Goal: Check status

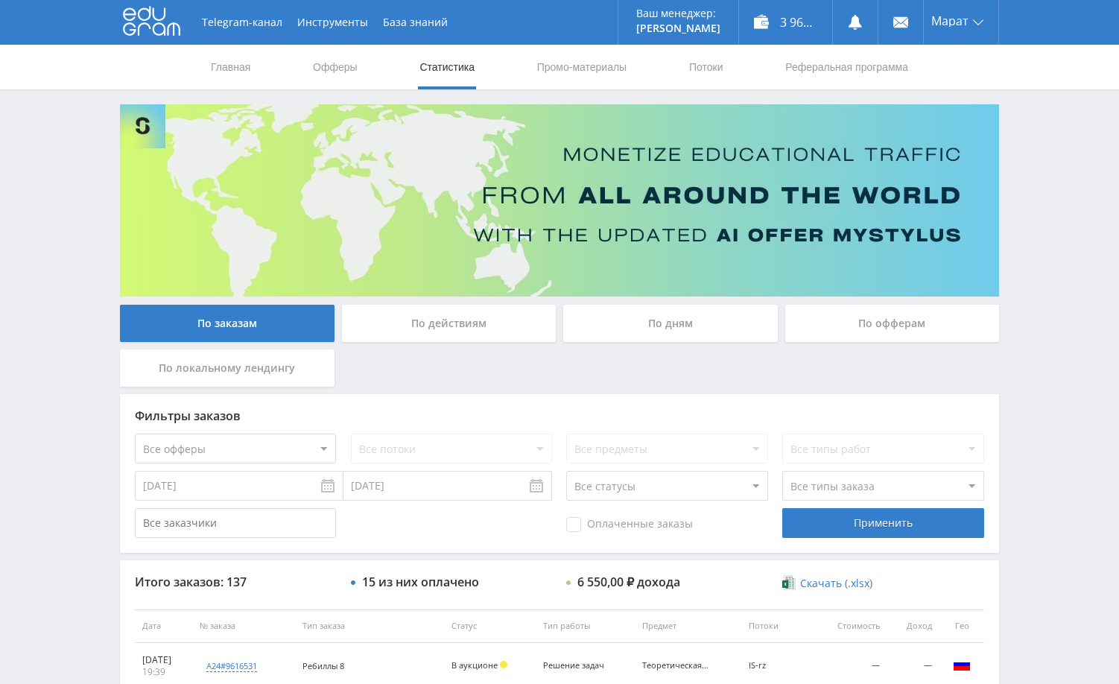
click at [1091, 223] on div "Telegram-канал Инструменты База знаний Ваш менеджер: [PERSON_NAME] Alex Online …" at bounding box center [559, 625] width 1119 height 1251
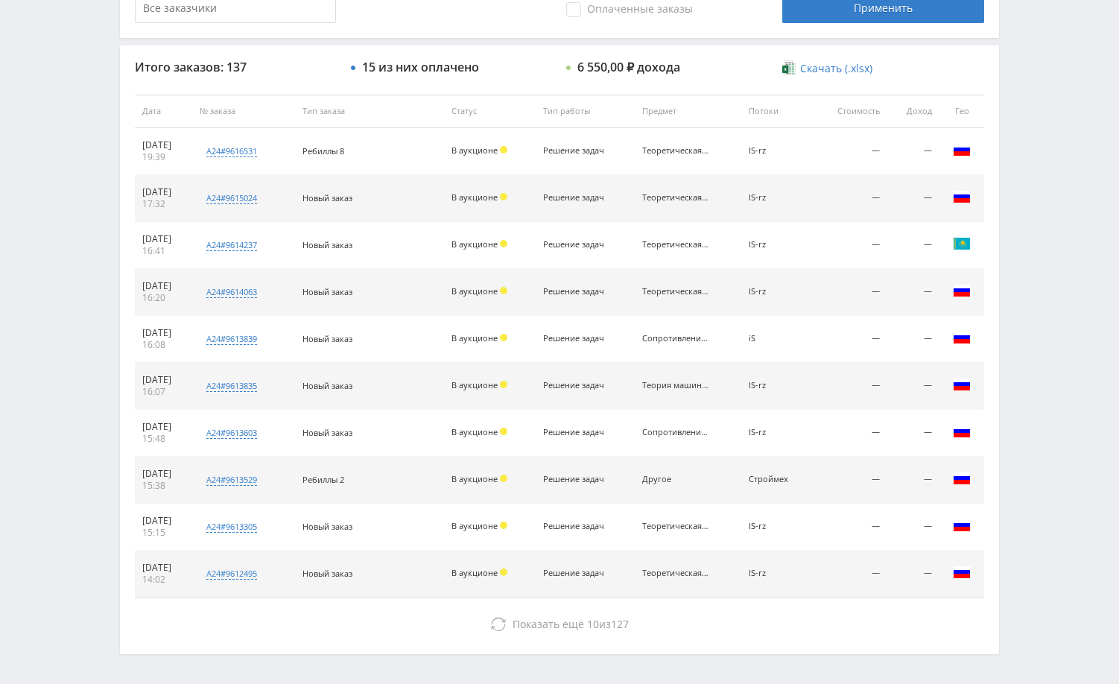
scroll to position [522, 0]
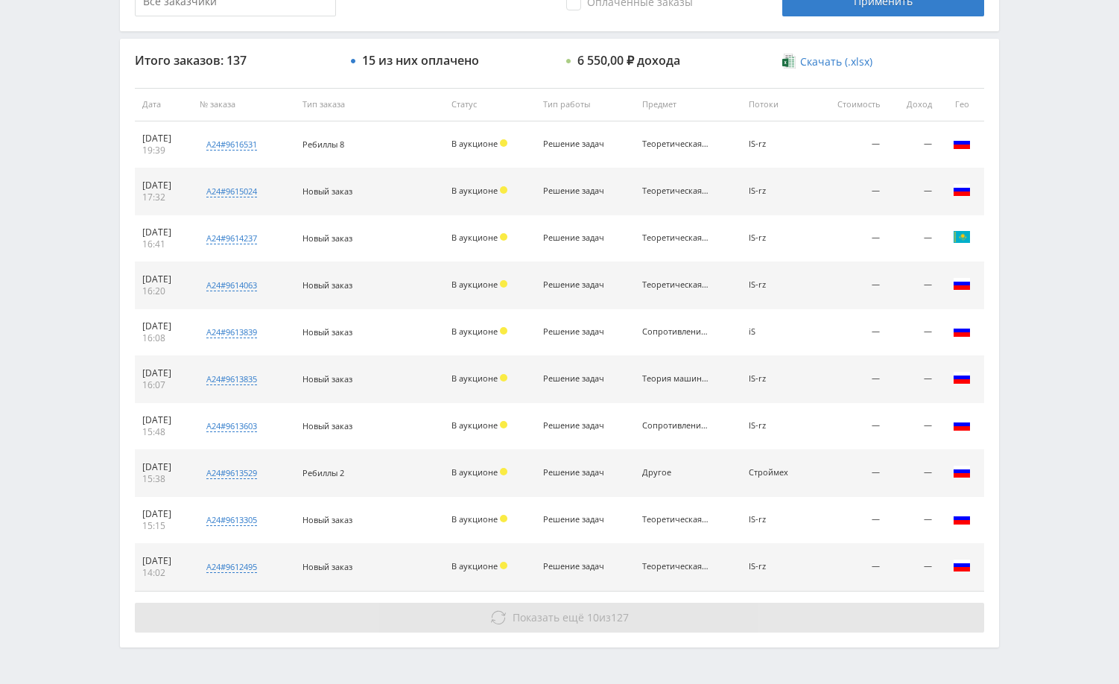
click at [801, 617] on button "Показать ещё 10 из 127" at bounding box center [560, 618] width 850 height 30
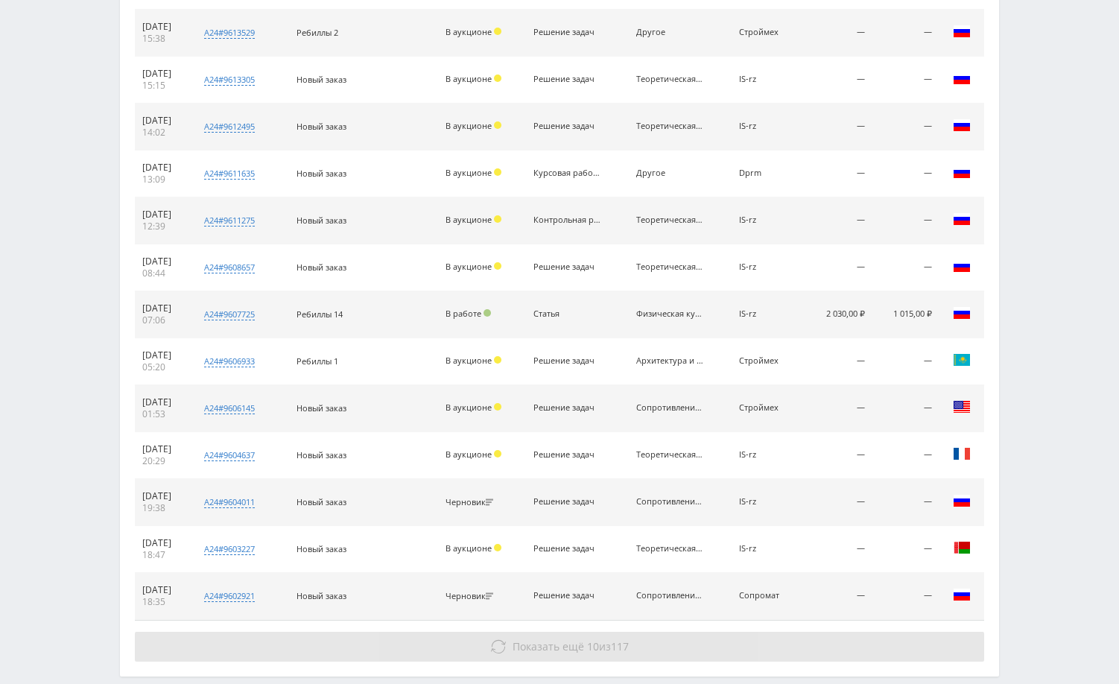
scroll to position [1014, 0]
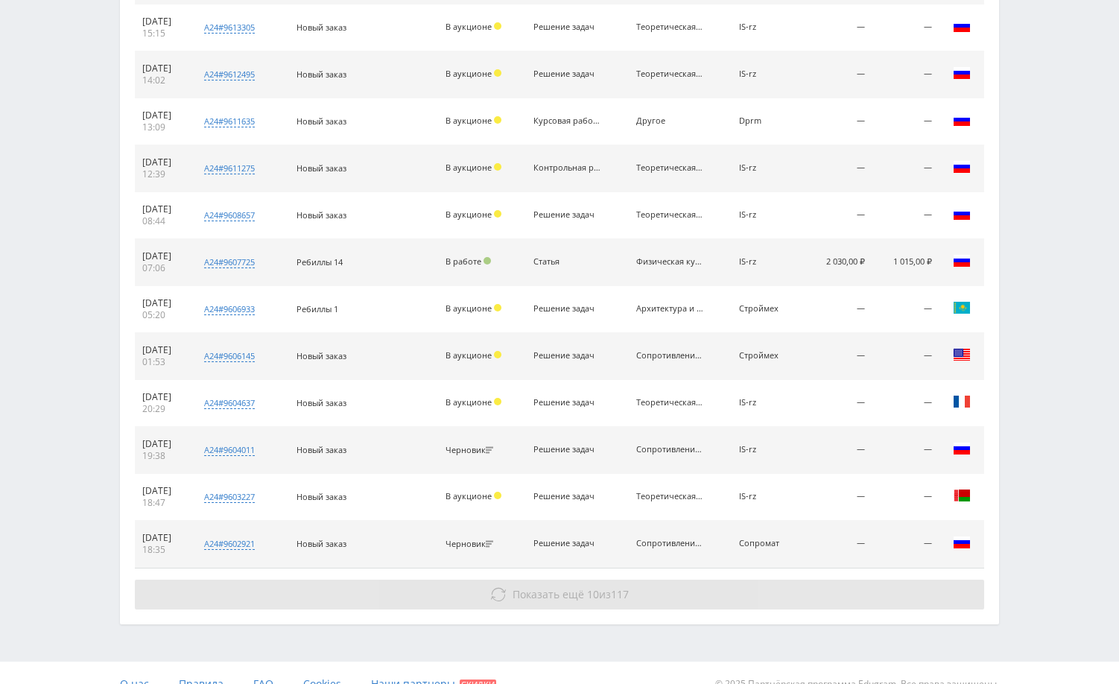
click at [805, 587] on button "Показать ещё 10 из 117" at bounding box center [560, 595] width 850 height 30
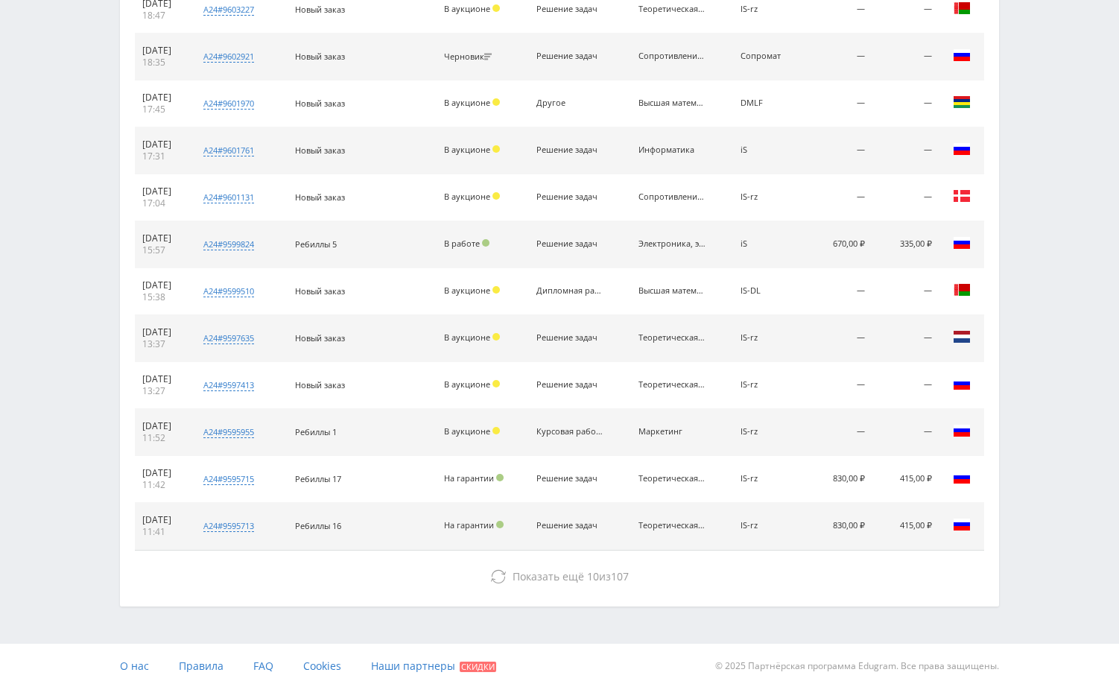
scroll to position [1506, 0]
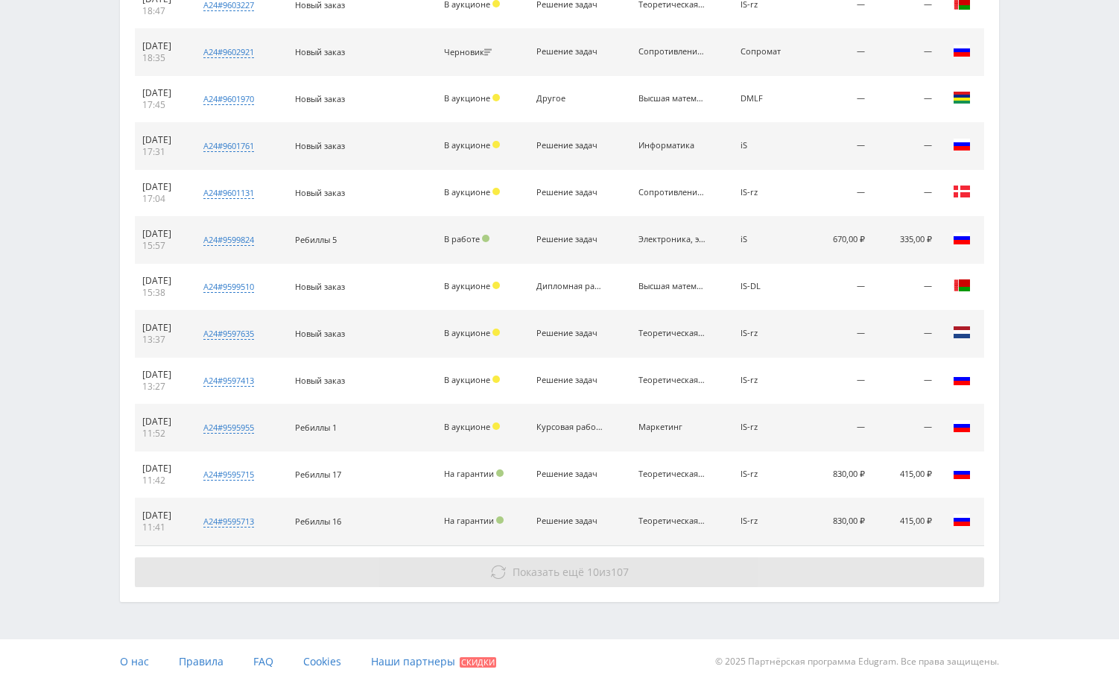
click at [779, 579] on button "Показать ещё 10 из 107" at bounding box center [560, 572] width 850 height 30
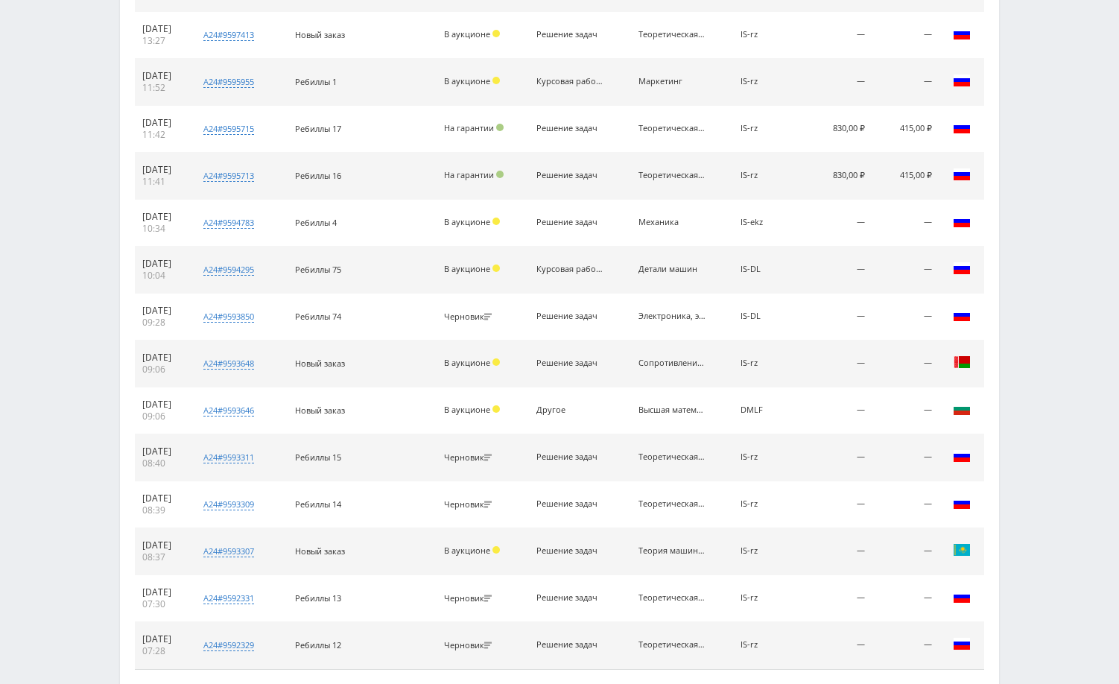
scroll to position [1879, 0]
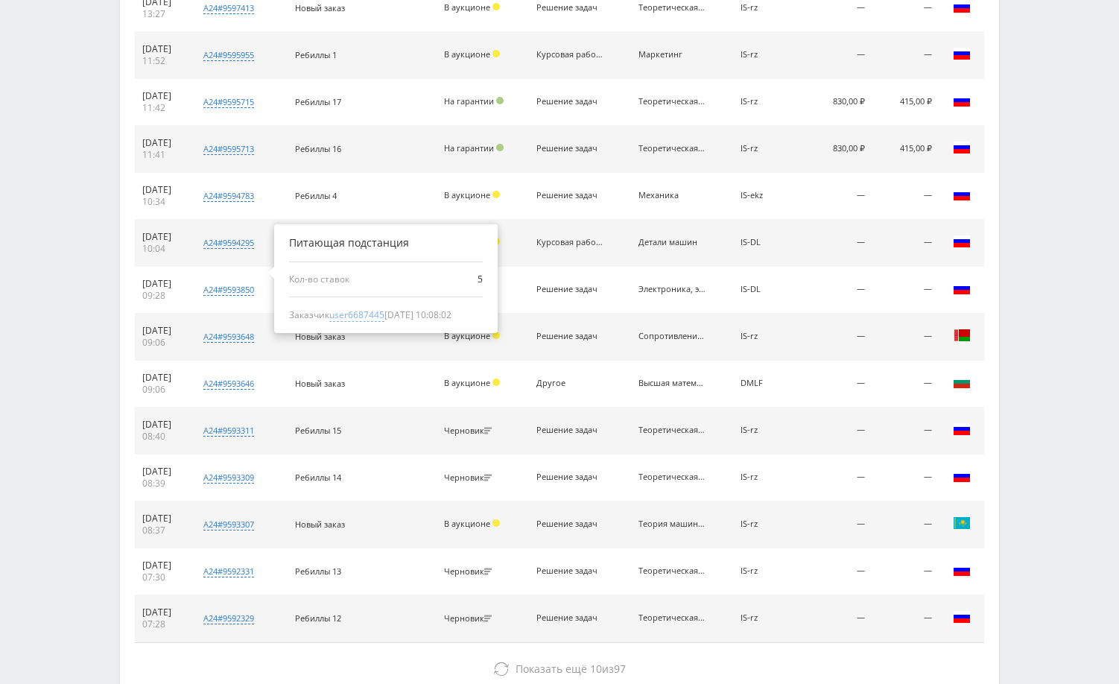
click at [382, 316] on span "user6687445" at bounding box center [356, 315] width 55 height 13
type input "[DATE]"
type input "user6687445"
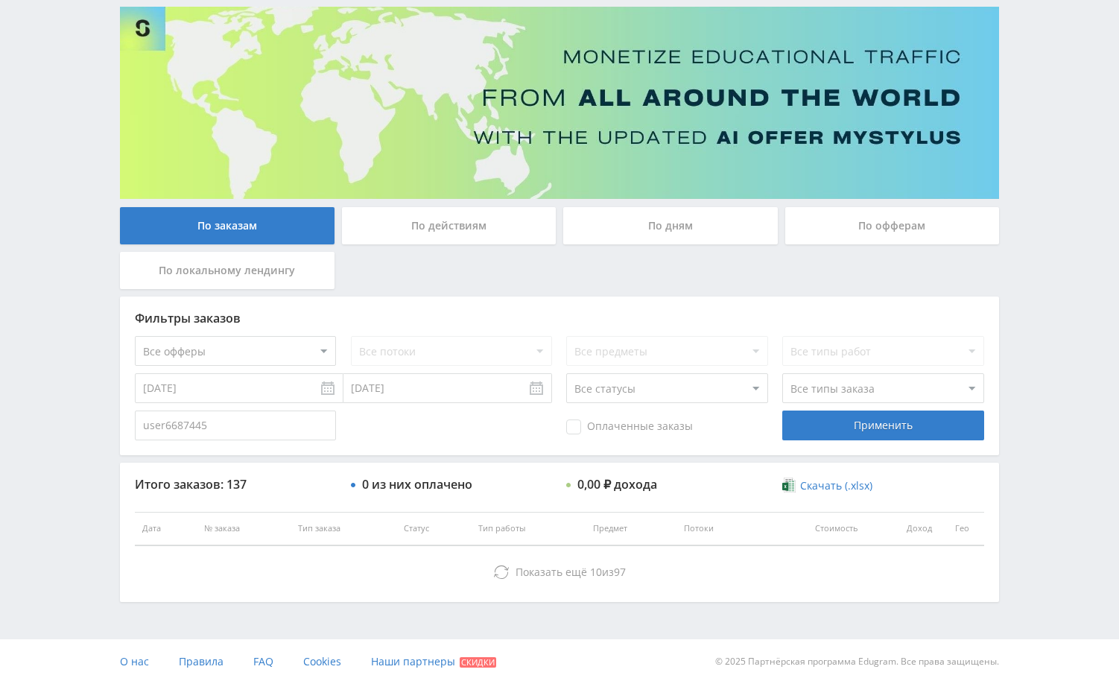
scroll to position [567, 0]
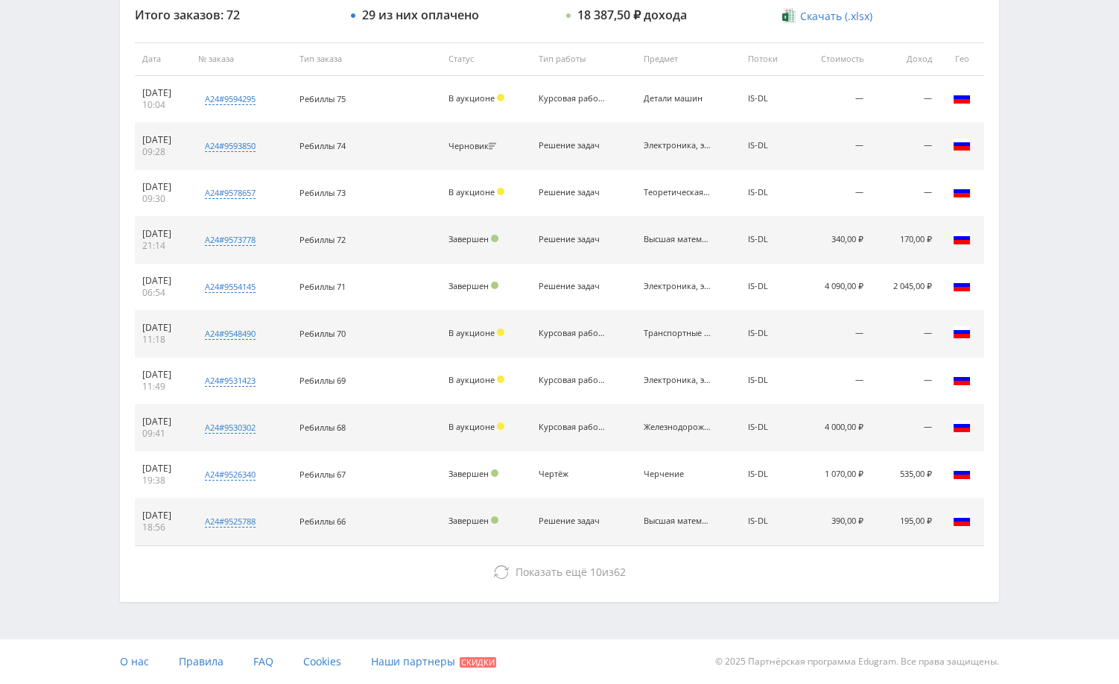
click at [1020, 442] on div "Telegram-канал Инструменты База знаний Ваш менеджер: [PERSON_NAME] Alex Online …" at bounding box center [559, 58] width 1119 height 1251
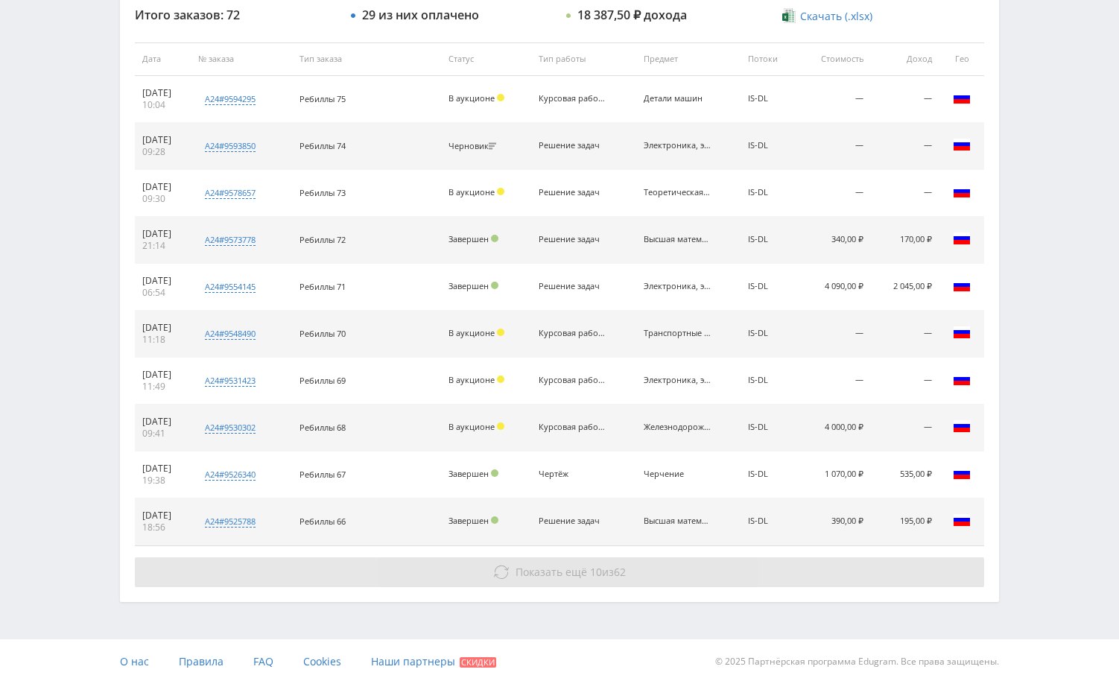
click at [859, 567] on button "Показать ещё 10 из 62" at bounding box center [560, 572] width 850 height 30
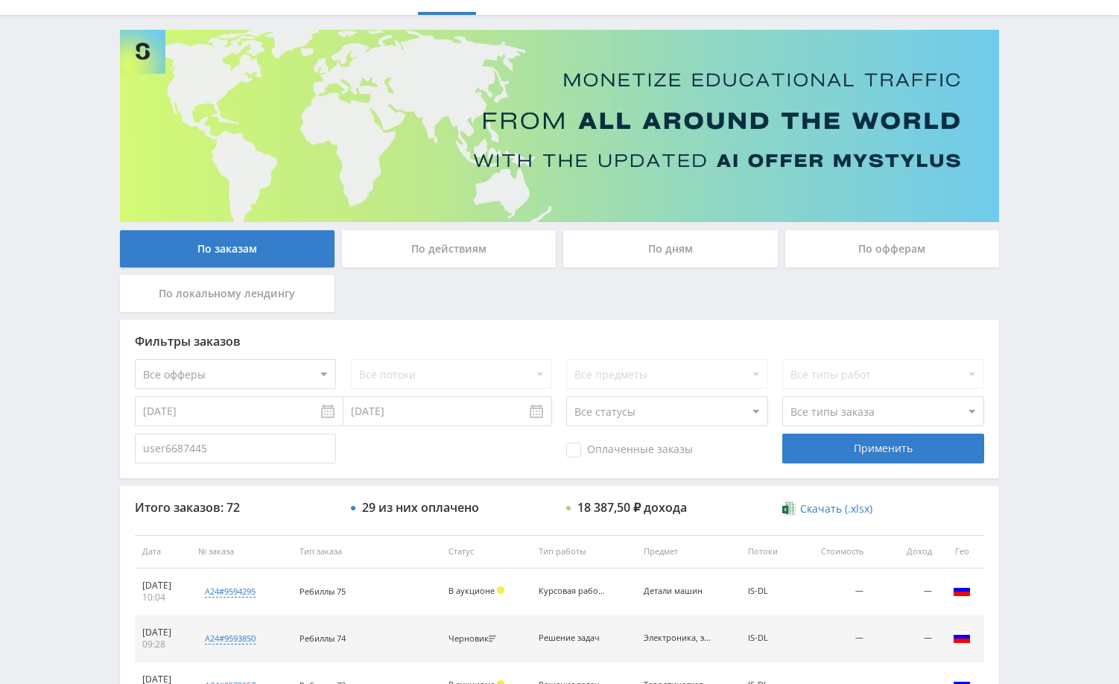
scroll to position [0, 0]
